Goal: Task Accomplishment & Management: Use online tool/utility

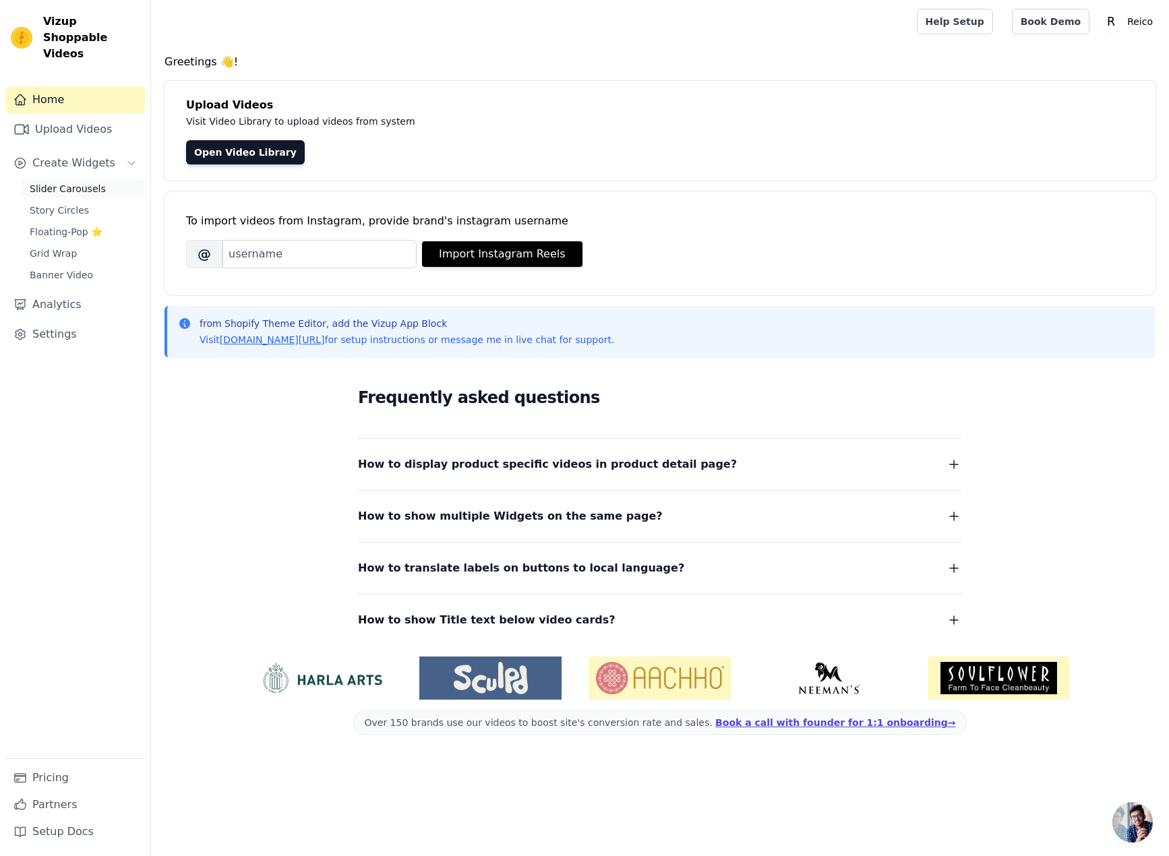
click at [70, 182] on span "Slider Carousels" at bounding box center [68, 188] width 76 height 13
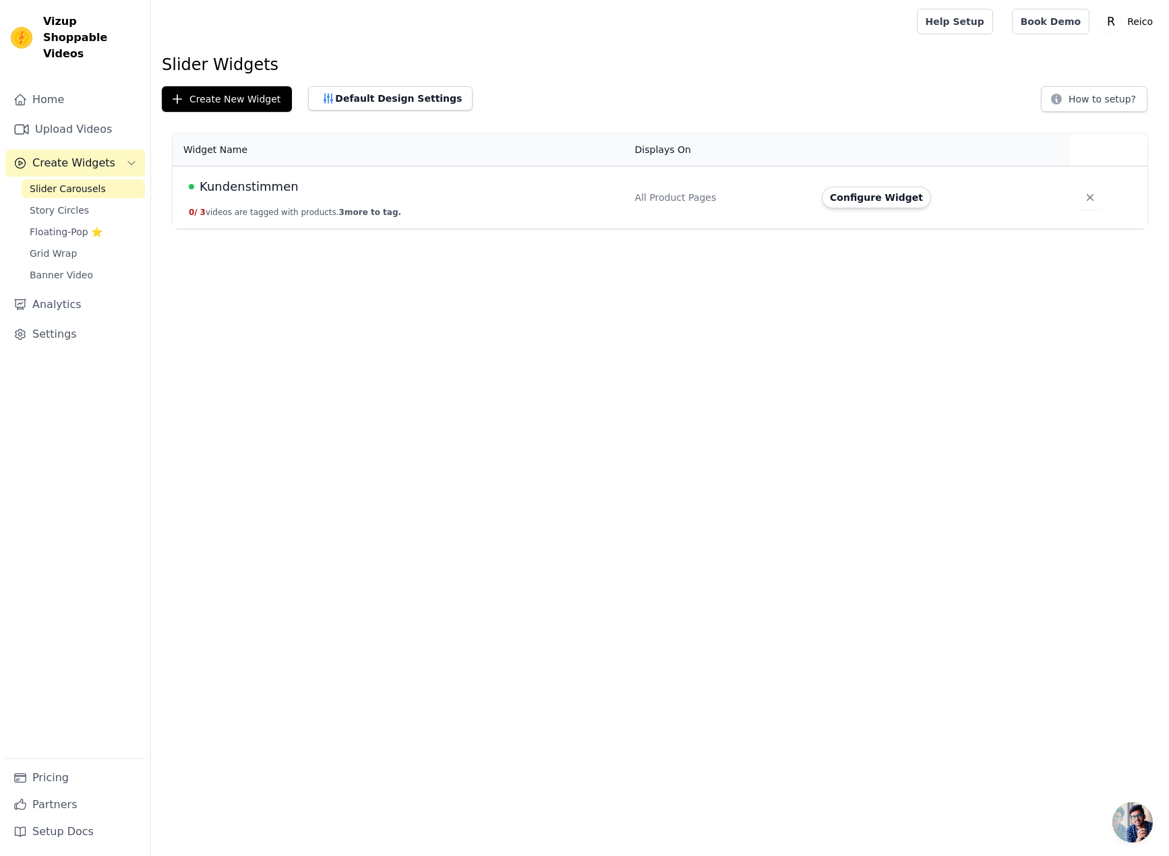
click at [233, 187] on span "Kundenstimmen" at bounding box center [249, 186] width 99 height 19
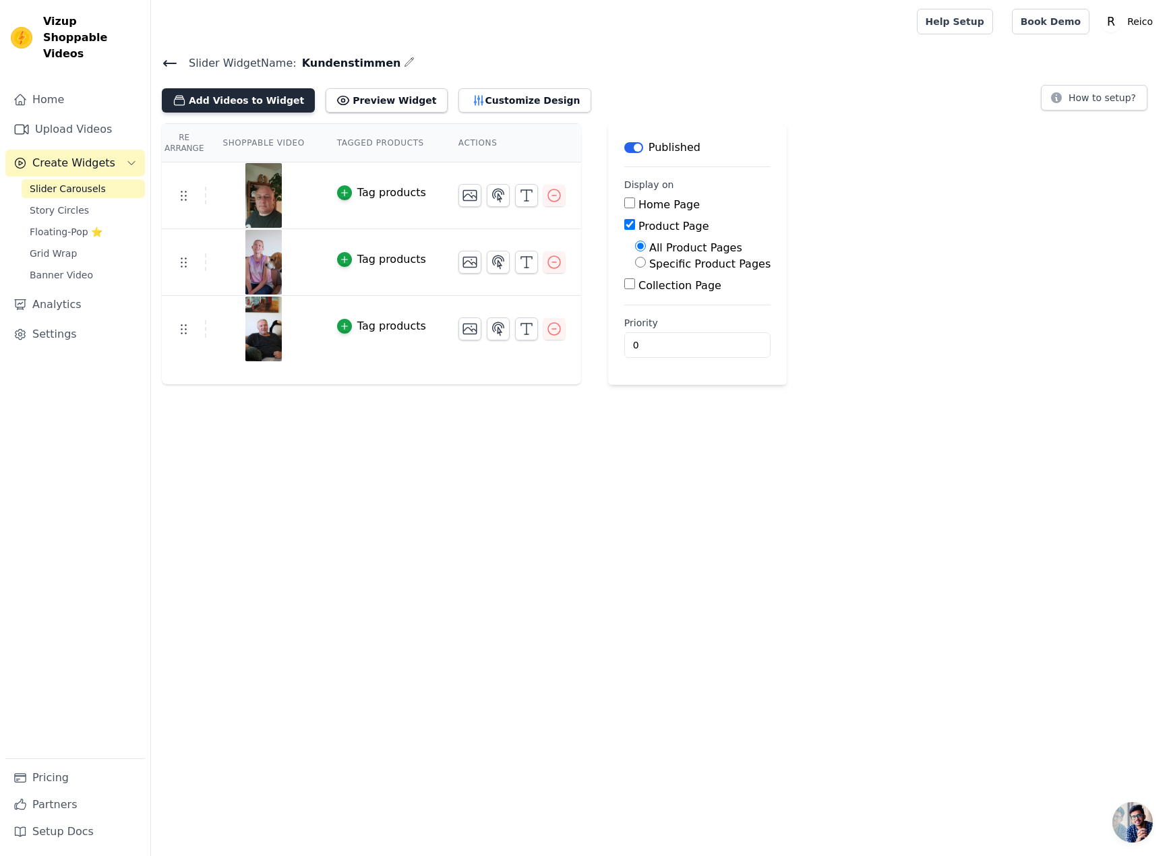
click at [226, 99] on button "Add Videos to Widget" at bounding box center [238, 100] width 153 height 24
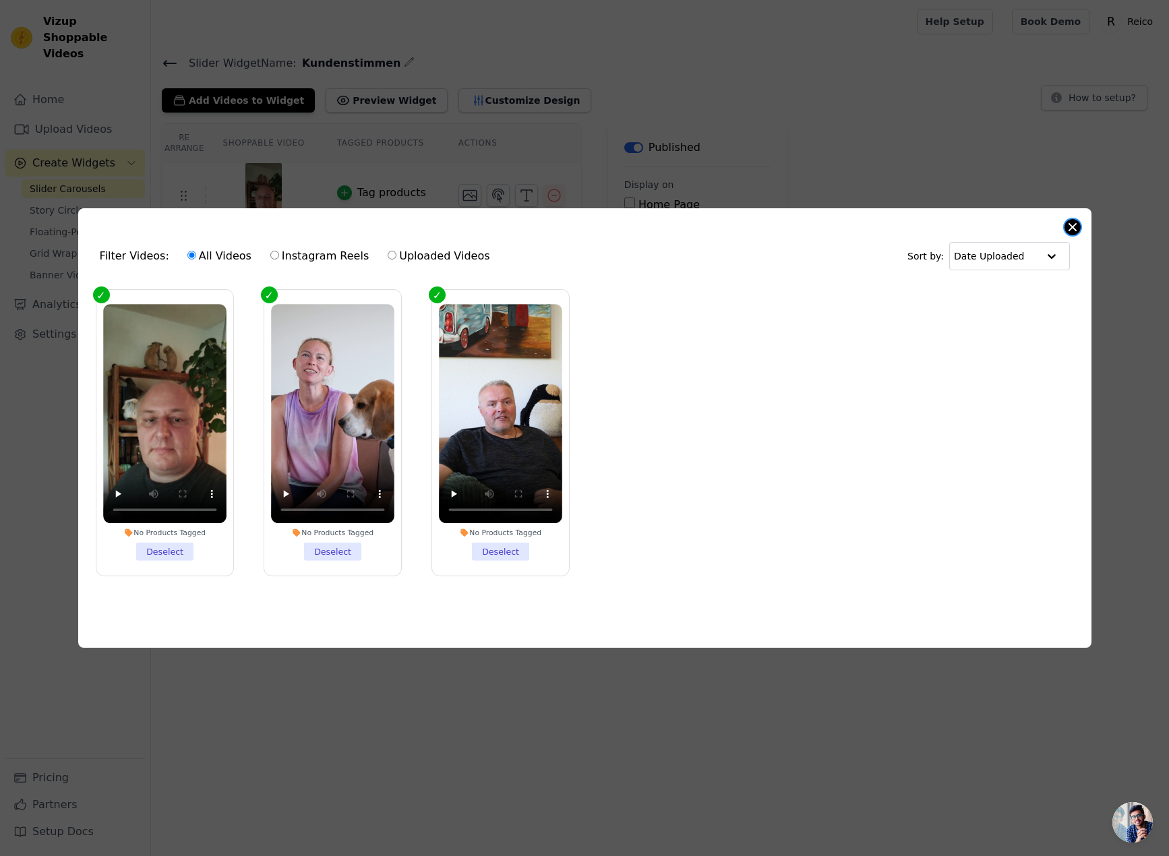
click at [1070, 225] on button "Close modal" at bounding box center [1073, 227] width 16 height 16
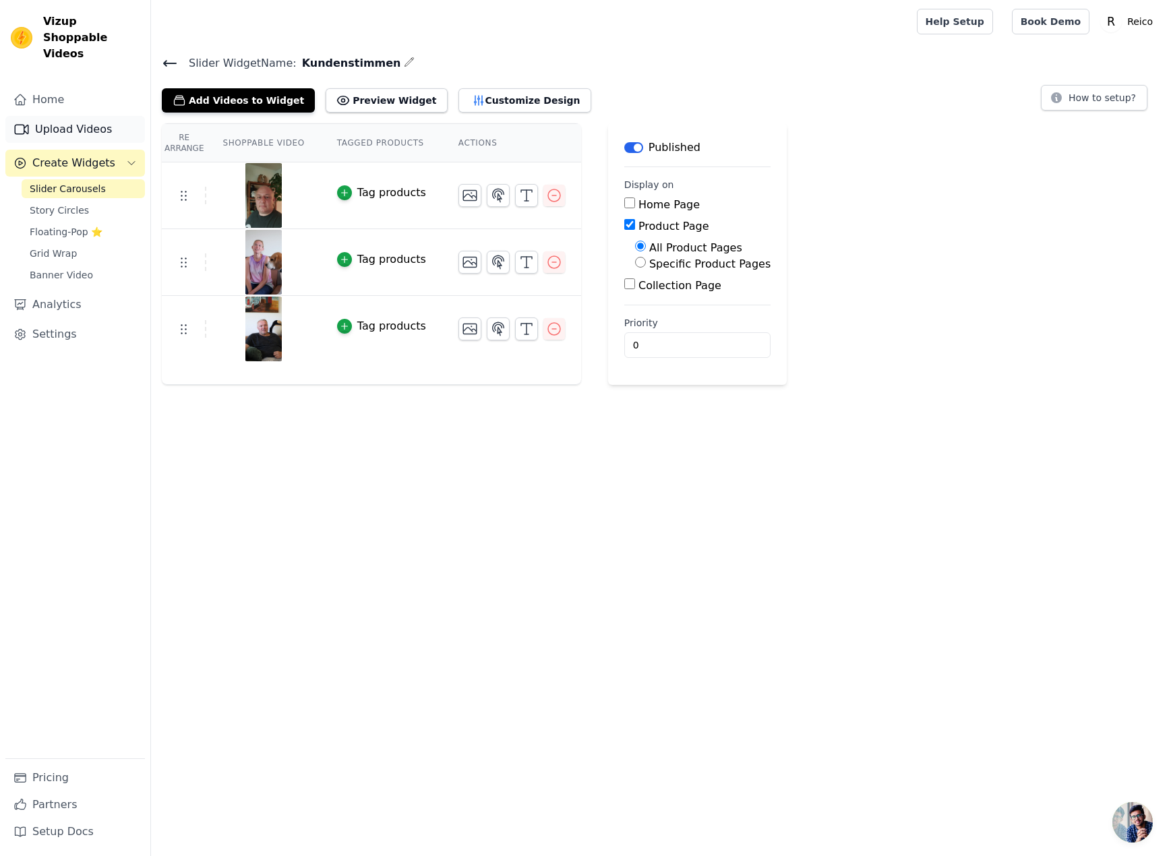
click at [76, 116] on link "Upload Videos" at bounding box center [75, 129] width 140 height 27
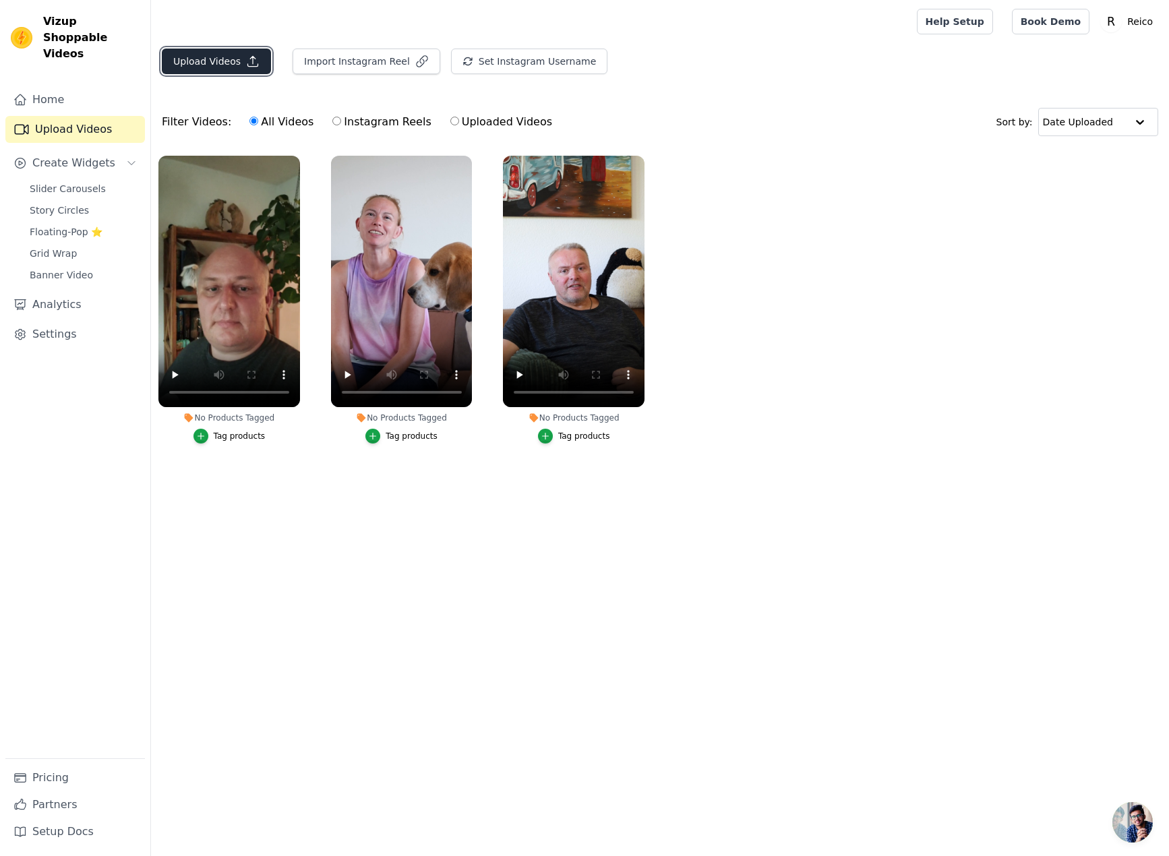
click at [233, 62] on button "Upload Videos" at bounding box center [216, 62] width 109 height 26
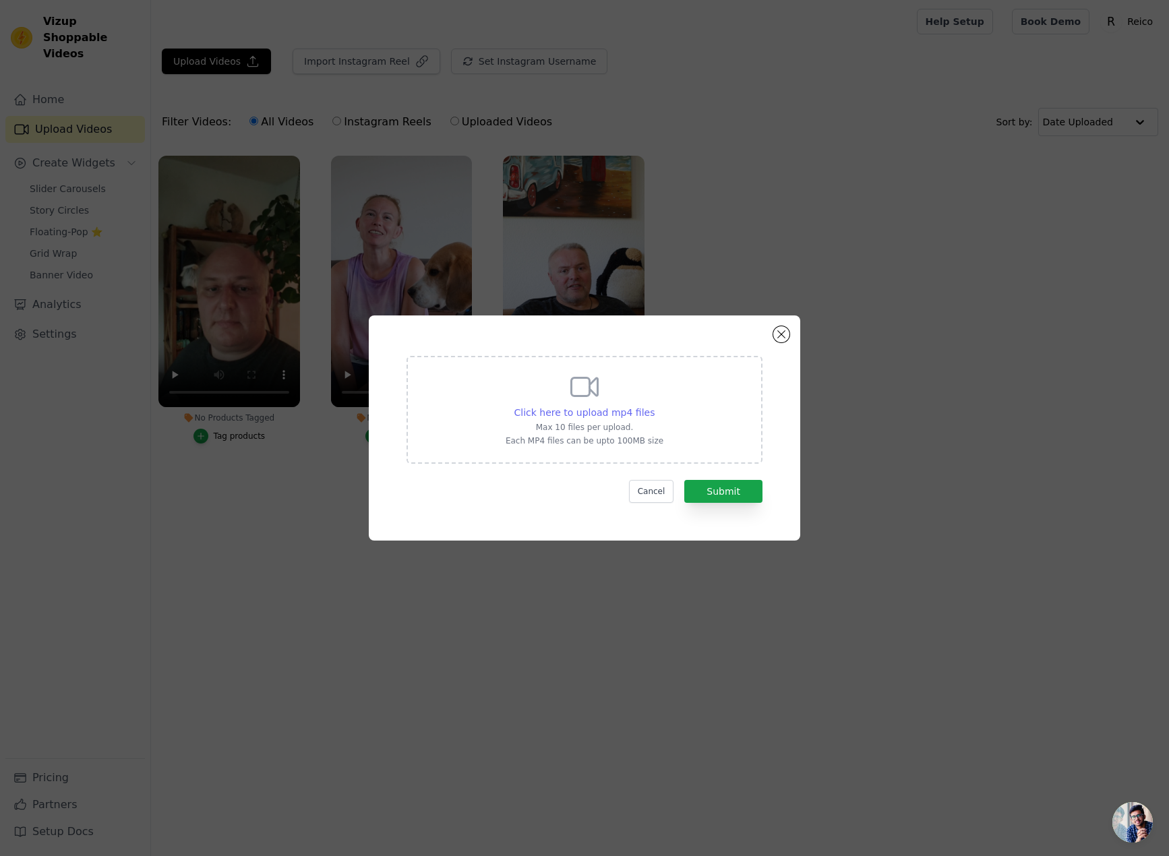
click at [598, 407] on span "Click here to upload mp4 files" at bounding box center [585, 412] width 141 height 11
click at [654, 406] on input "Click here to upload mp4 files Max 10 files per upload. Each MP4 files can be u…" at bounding box center [654, 405] width 1 height 1
type input "C:\fakepath\WhatsApp Video 2025-09-13 at 20.06.26.mp4"
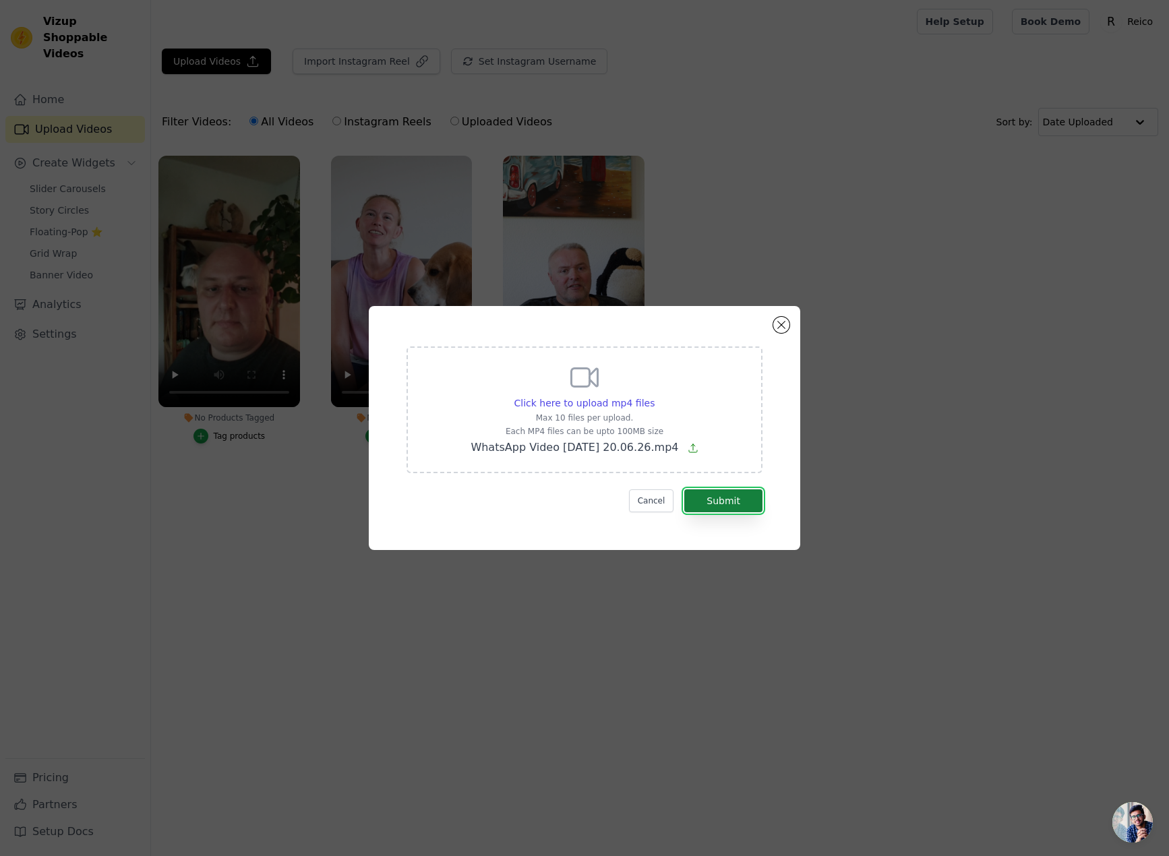
click at [719, 500] on button "Submit" at bounding box center [723, 501] width 78 height 23
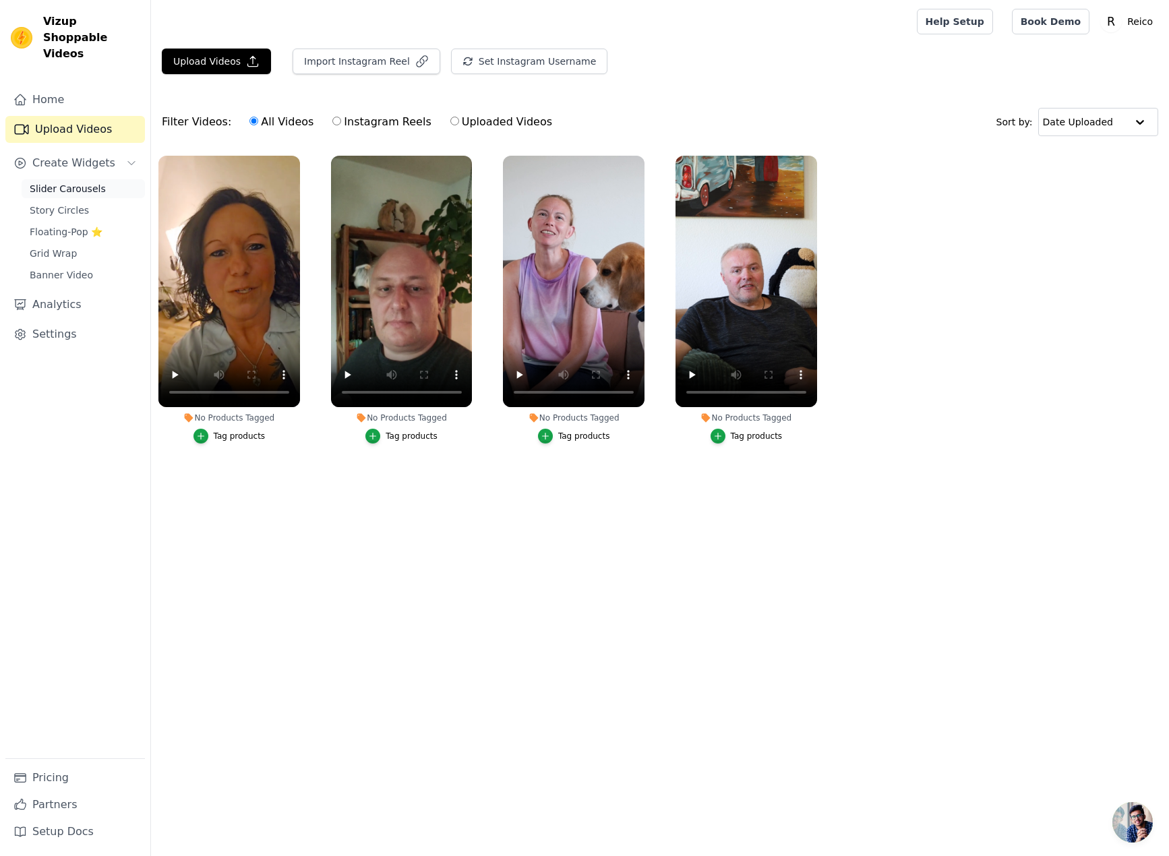
click at [80, 182] on span "Slider Carousels" at bounding box center [68, 188] width 76 height 13
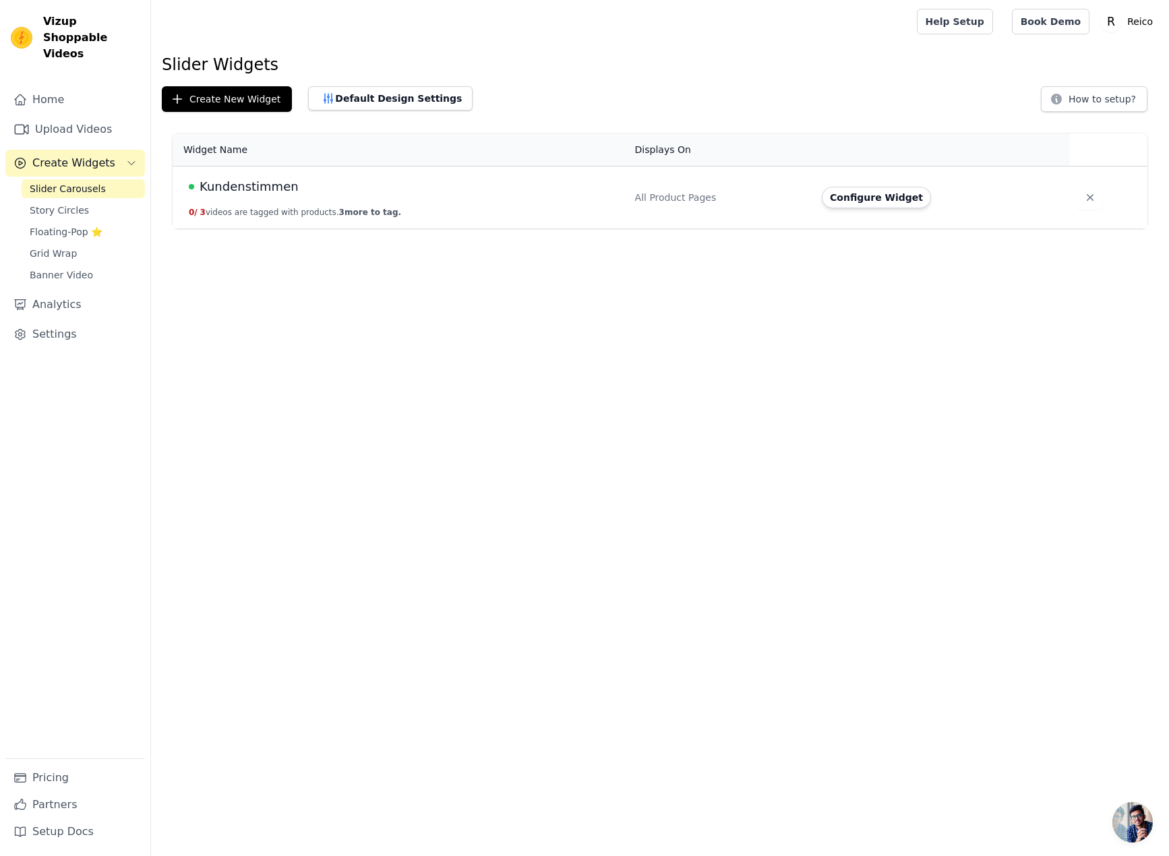
click at [234, 191] on span "Kundenstimmen" at bounding box center [249, 186] width 99 height 19
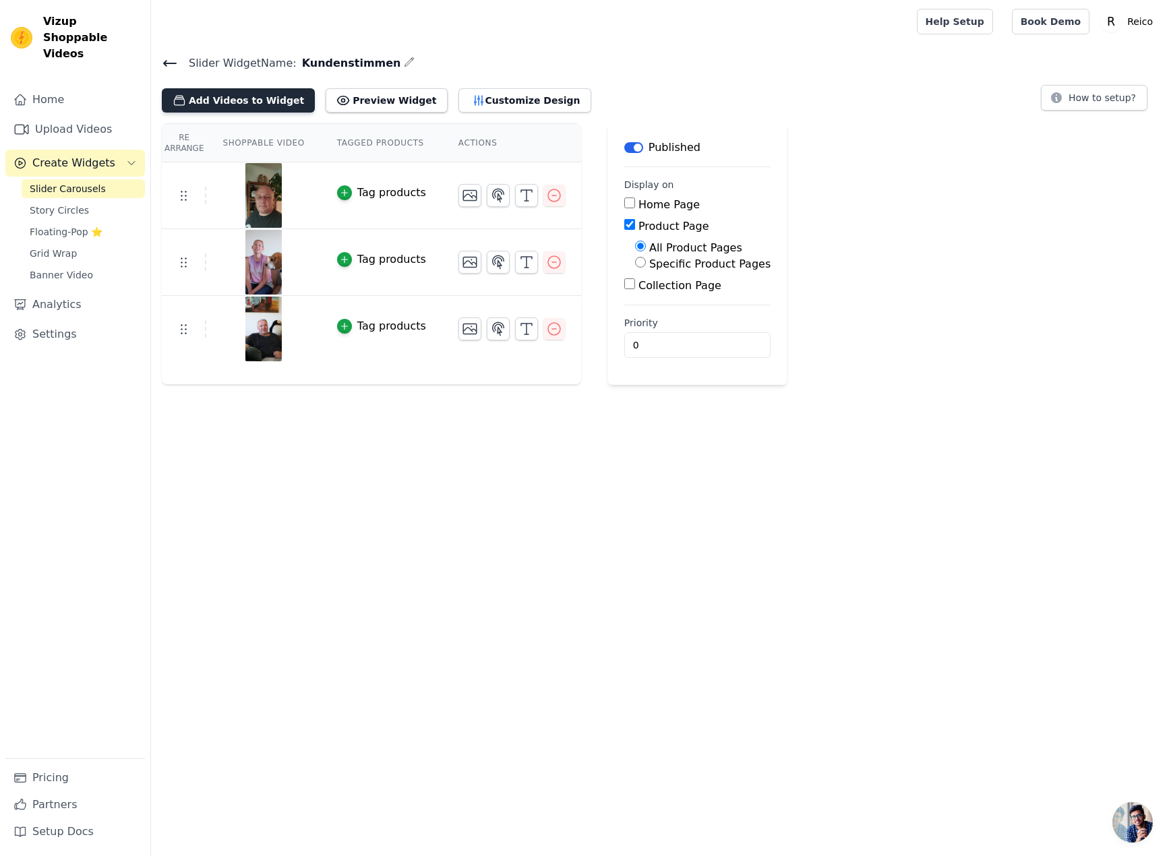
click at [249, 100] on button "Add Videos to Widget" at bounding box center [238, 100] width 153 height 24
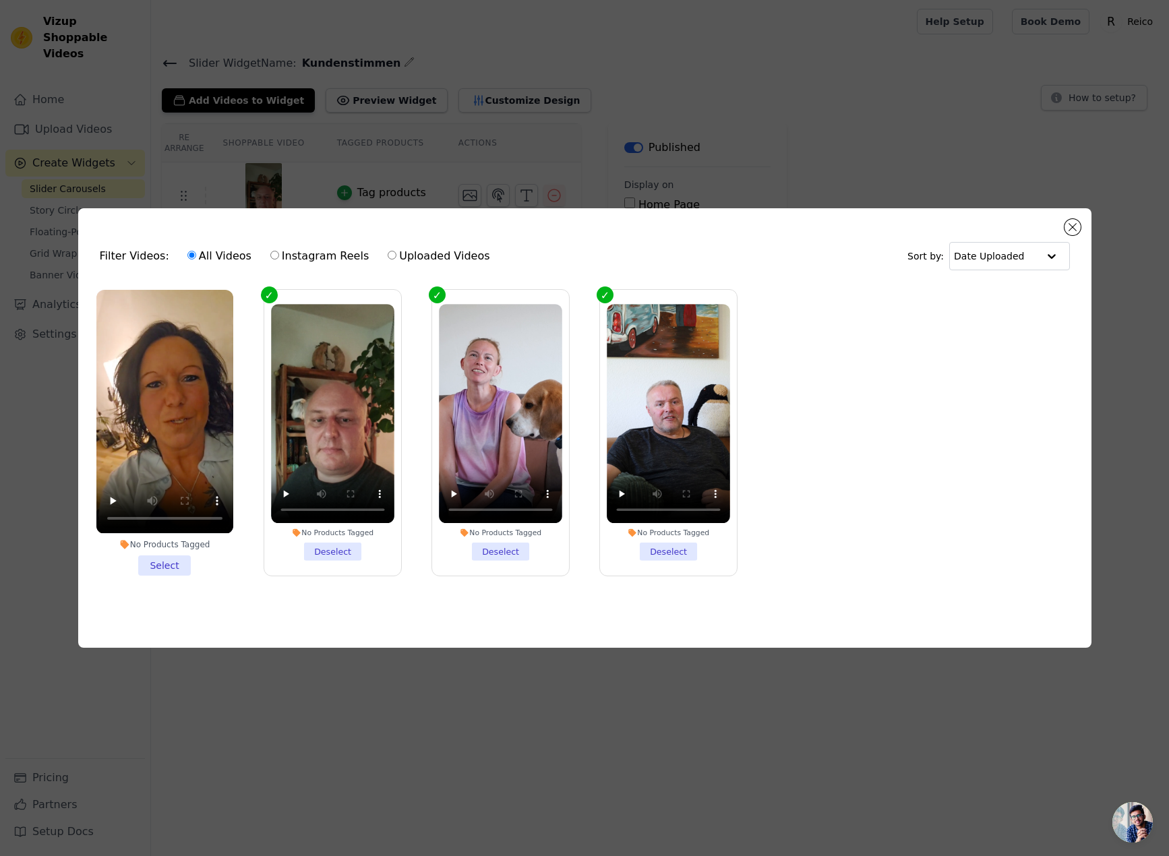
click at [160, 570] on li "No Products Tagged Select" at bounding box center [164, 432] width 137 height 285
click at [0, 0] on input "No Products Tagged Select" at bounding box center [0, 0] width 0 height 0
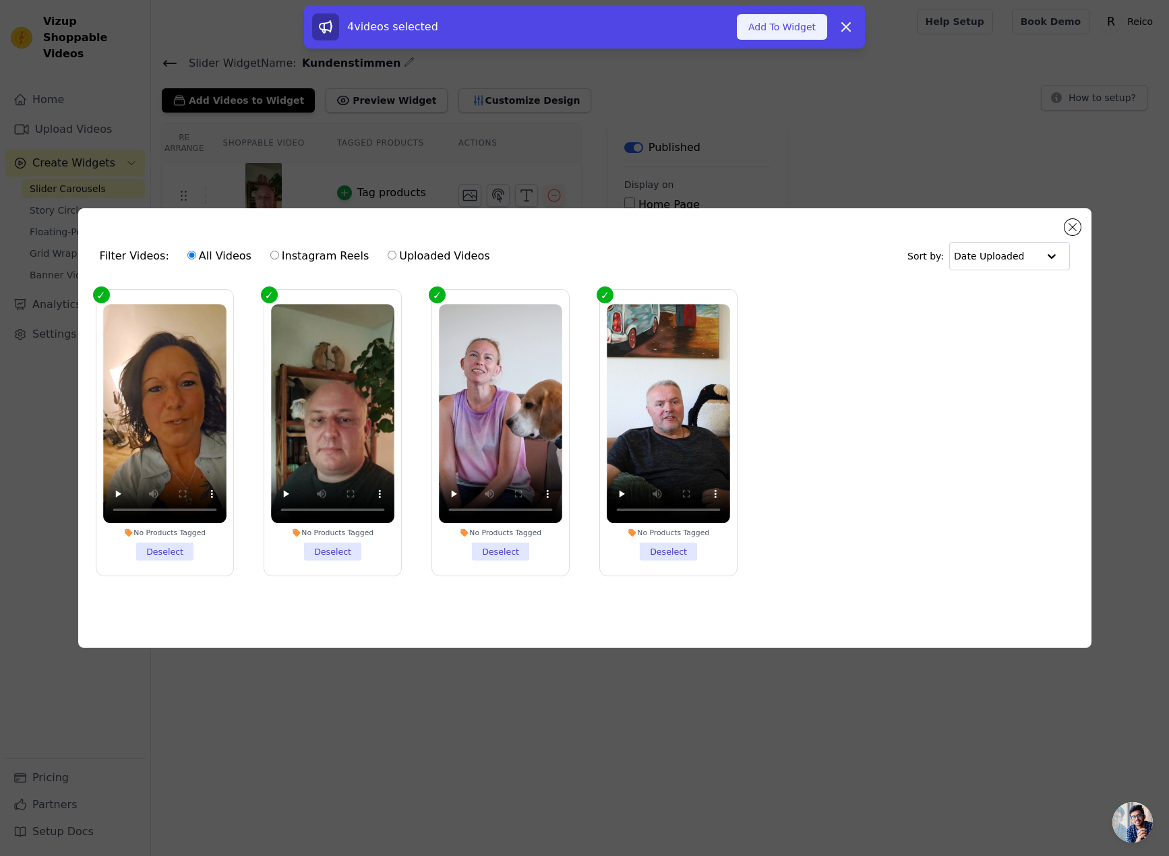
click at [779, 26] on button "Add To Widget" at bounding box center [782, 27] width 90 height 26
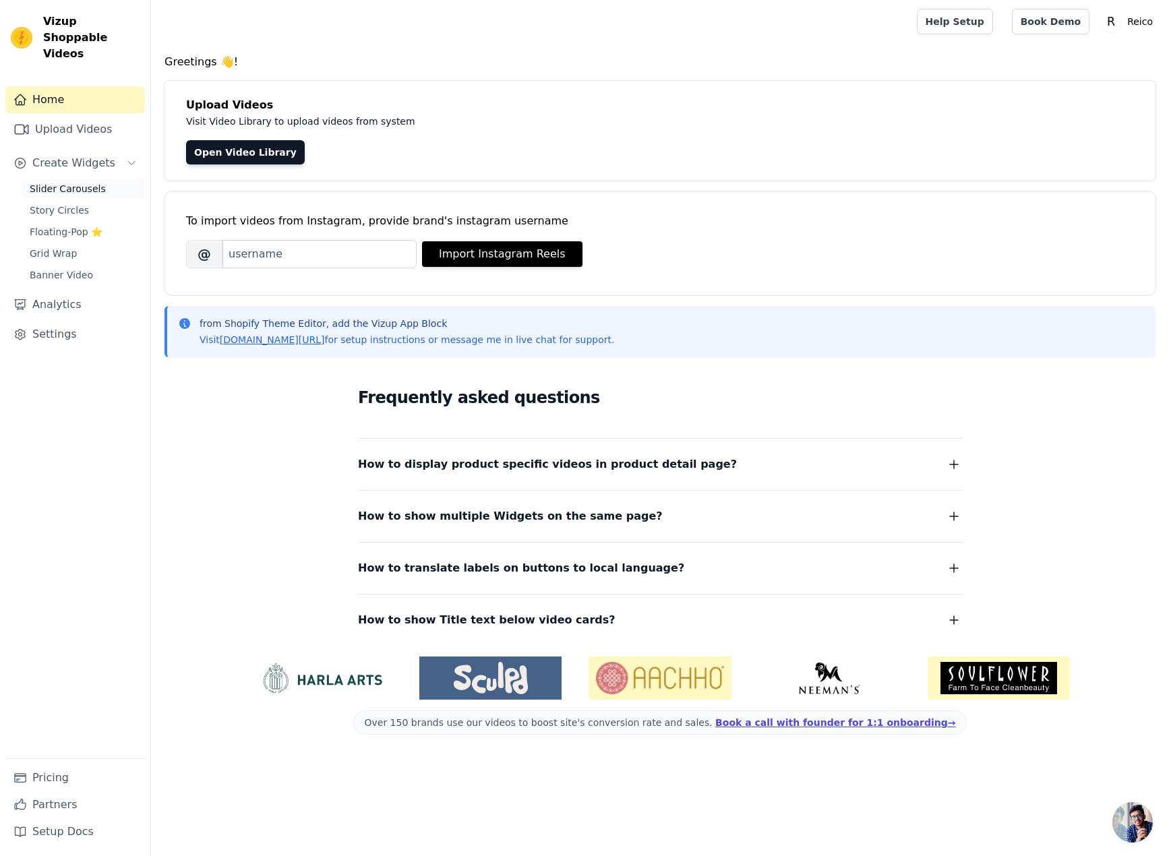
click at [66, 182] on span "Slider Carousels" at bounding box center [68, 188] width 76 height 13
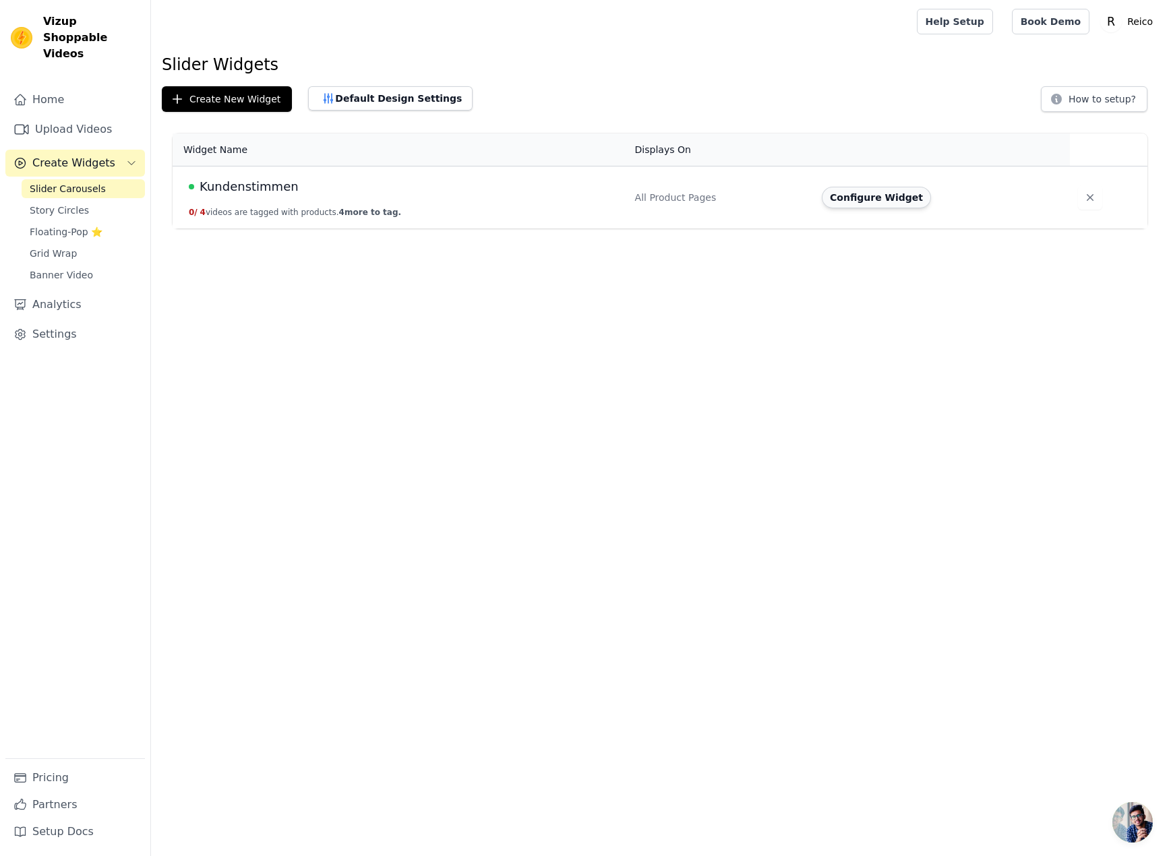
click at [893, 193] on button "Configure Widget" at bounding box center [876, 198] width 109 height 22
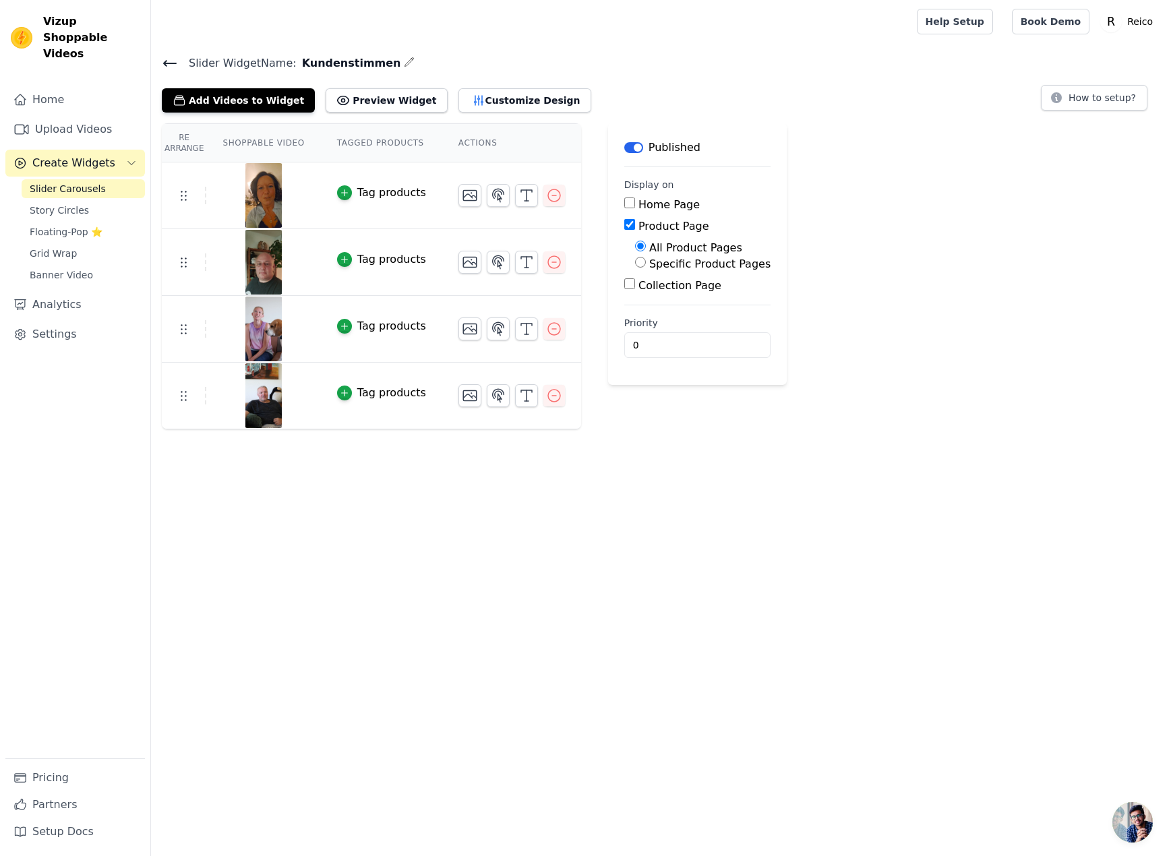
click at [627, 202] on input "Home Page" at bounding box center [629, 203] width 11 height 11
checkbox input "true"
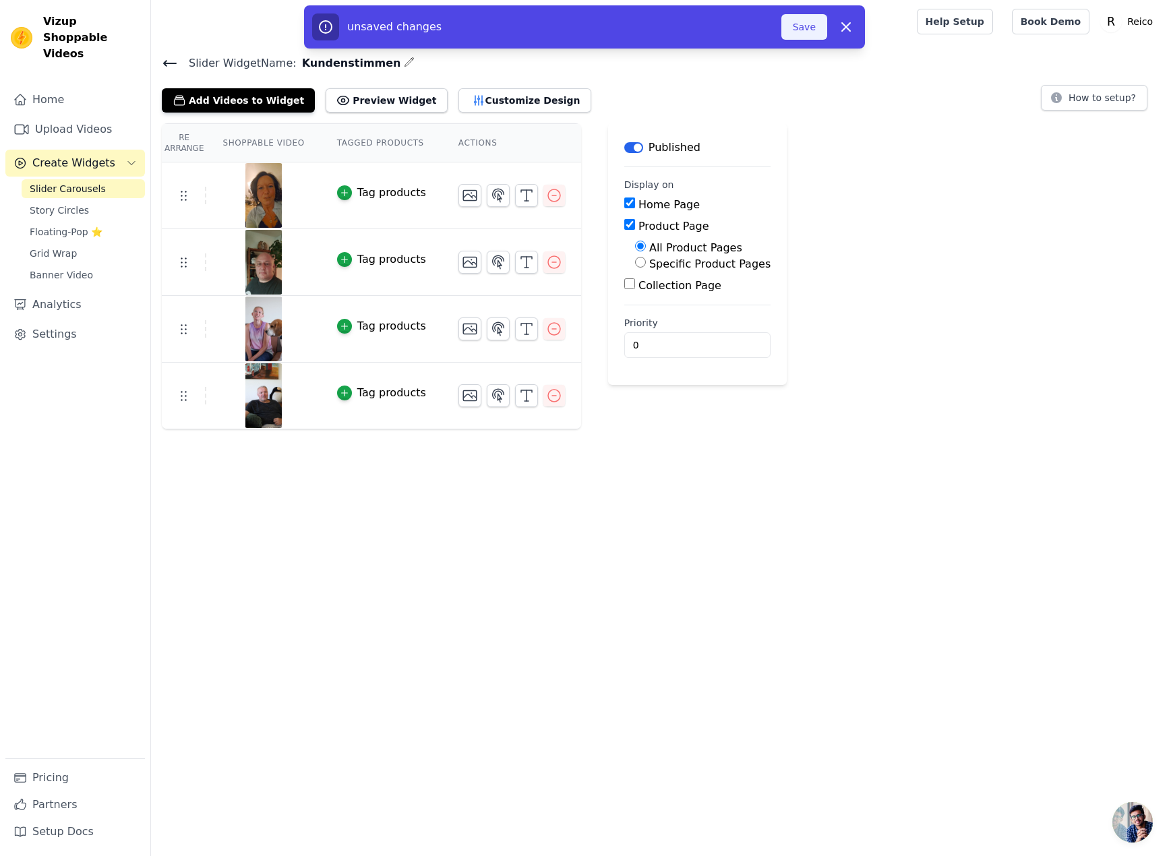
click at [802, 26] on button "Save" at bounding box center [805, 27] width 46 height 26
